Goal: Transaction & Acquisition: Purchase product/service

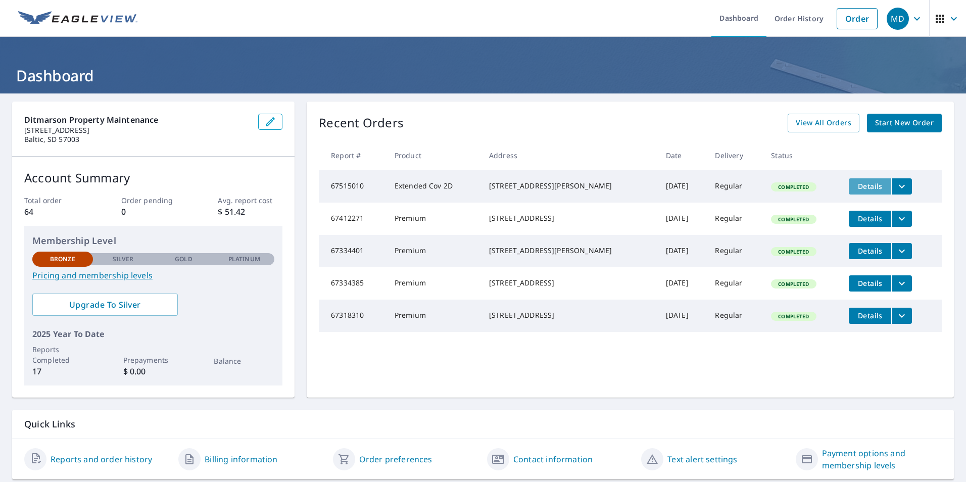
click at [870, 184] on span "Details" at bounding box center [870, 186] width 30 height 10
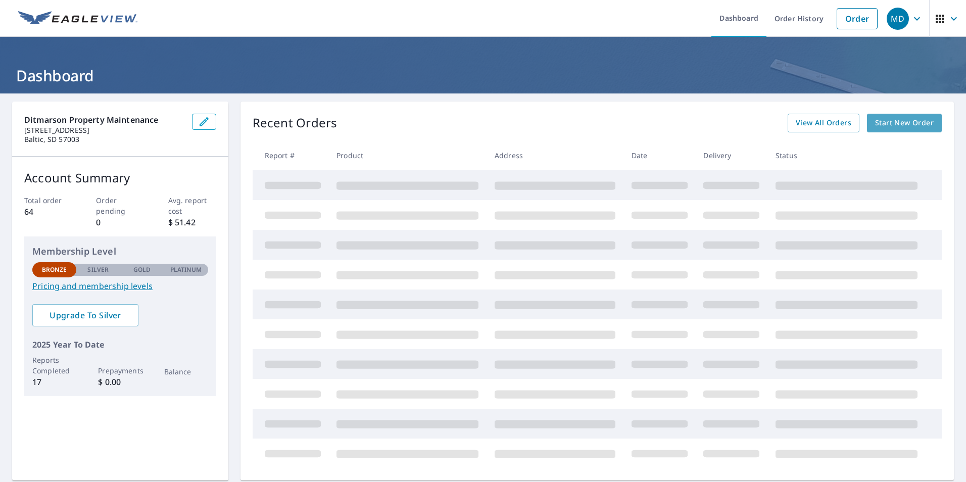
click at [892, 116] on link "Start New Order" at bounding box center [904, 123] width 75 height 19
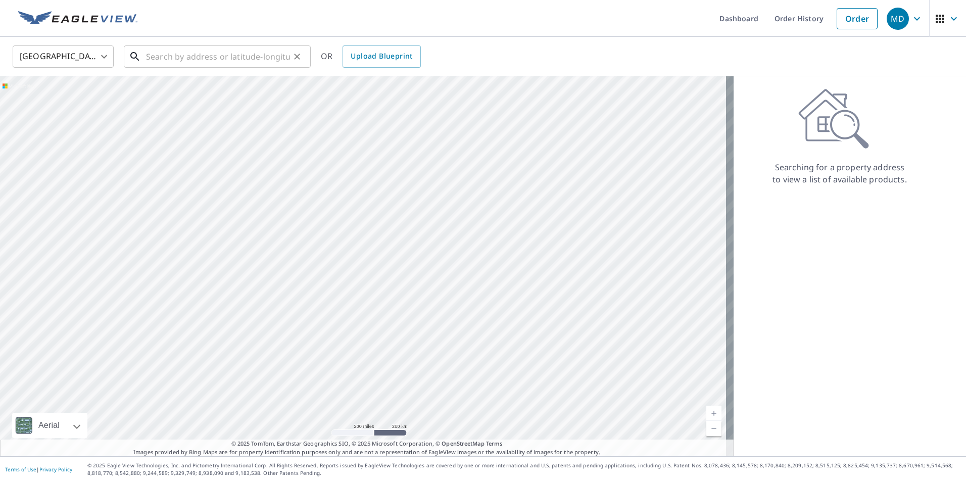
click at [170, 62] on input "text" at bounding box center [218, 56] width 144 height 28
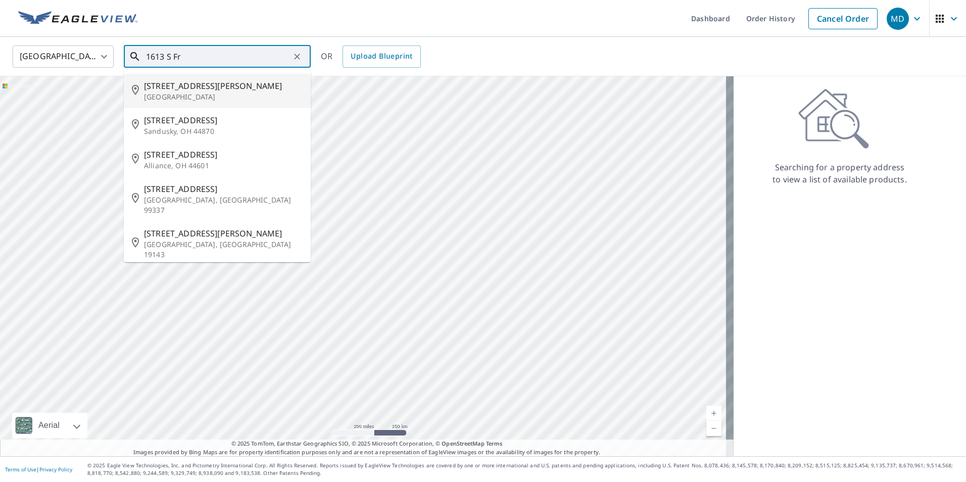
click at [163, 90] on span "[STREET_ADDRESS][PERSON_NAME]" at bounding box center [223, 86] width 159 height 12
type input "[STREET_ADDRESS][PERSON_NAME]"
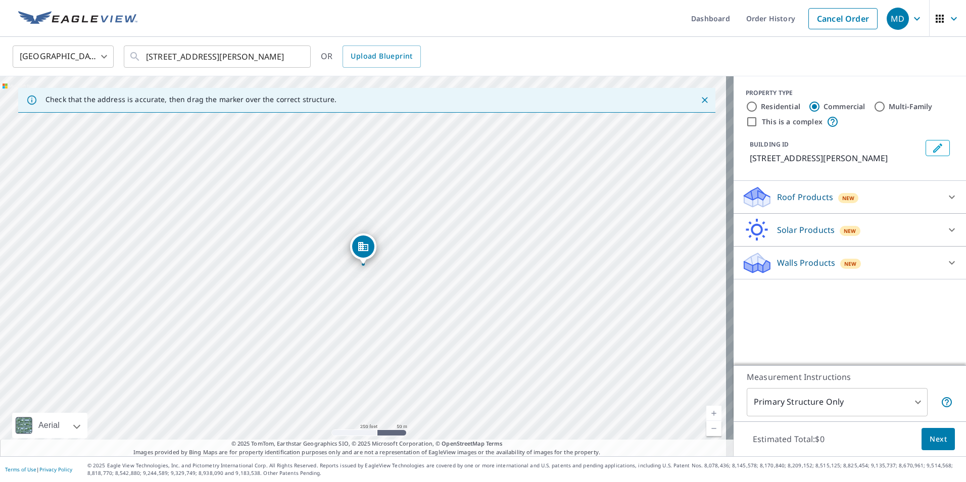
click at [746, 109] on input "Residential" at bounding box center [752, 107] width 12 height 12
radio input "true"
type input "1"
click at [778, 228] on p "Roof Products" at bounding box center [805, 230] width 56 height 12
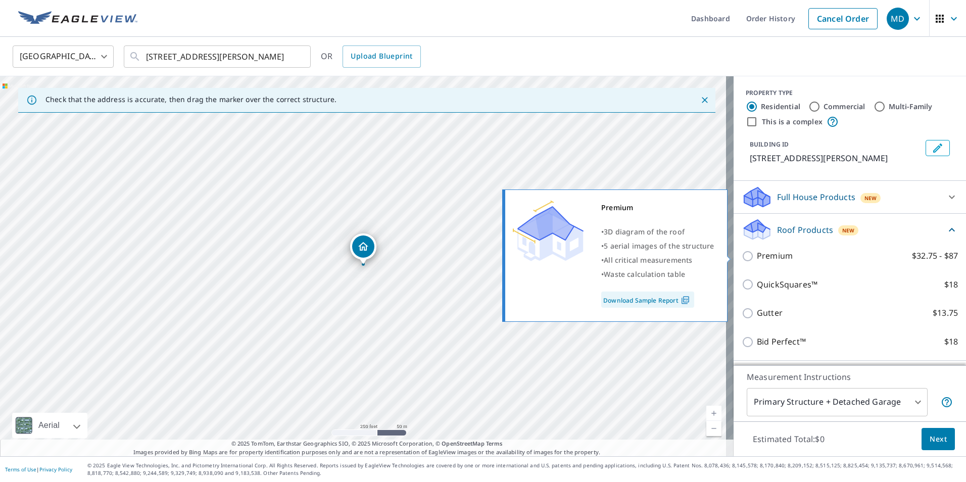
click at [774, 254] on p "Premium" at bounding box center [775, 256] width 36 height 13
click at [757, 254] on input "Premium $32.75 - $87" at bounding box center [749, 256] width 15 height 12
checkbox input "true"
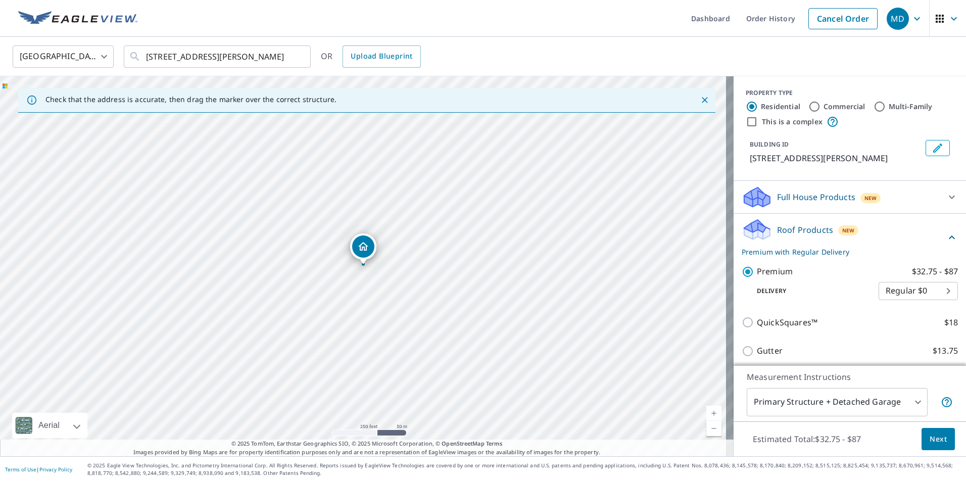
click at [930, 437] on span "Next" at bounding box center [938, 439] width 17 height 13
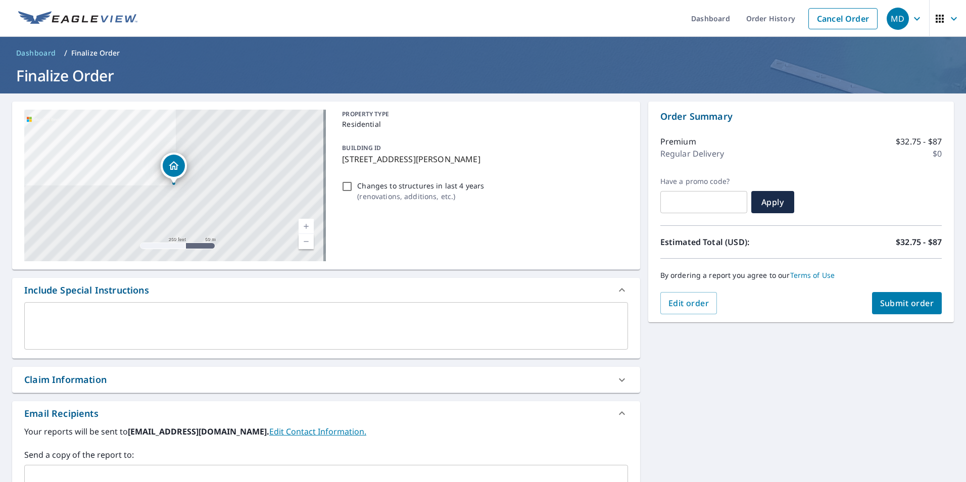
click at [917, 303] on span "Submit order" at bounding box center [907, 303] width 54 height 11
